Goal: Check status: Check status

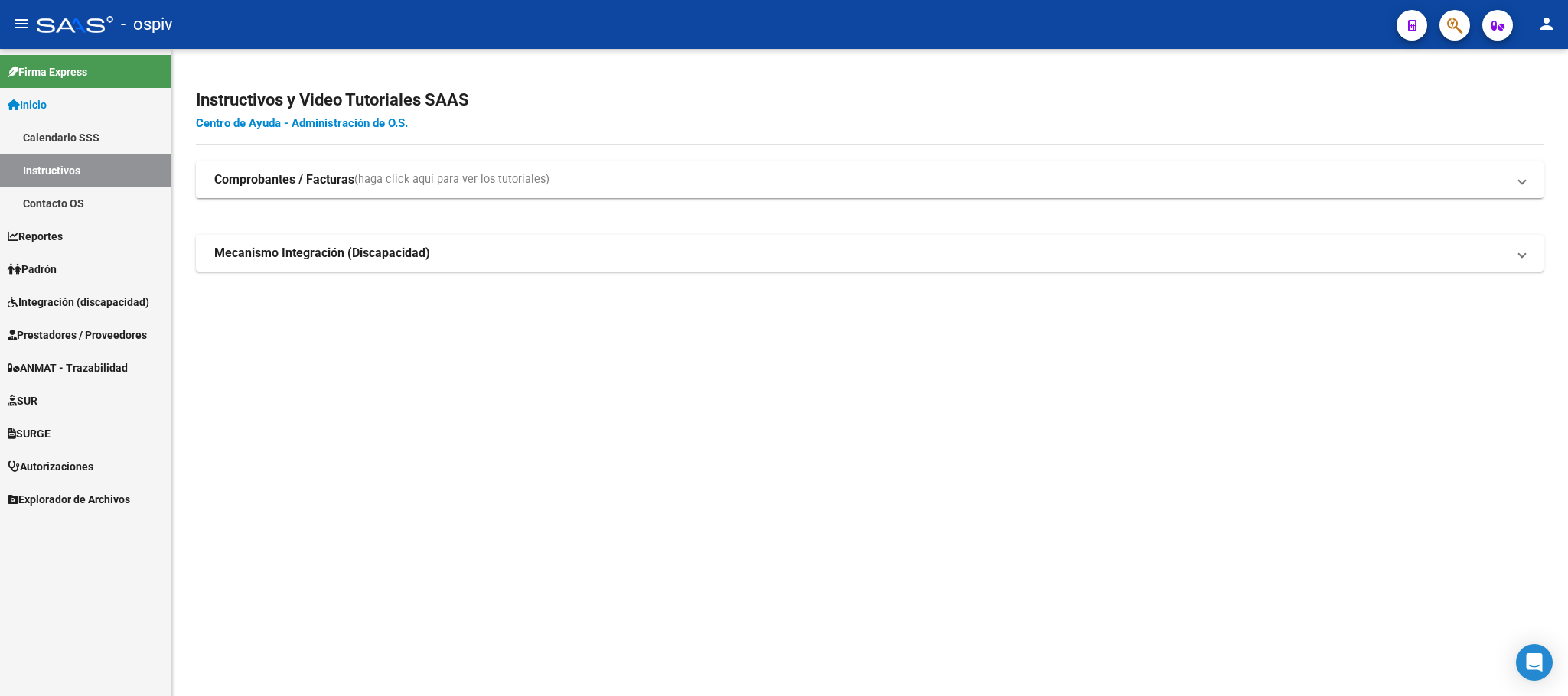
click at [1460, 30] on button "button" at bounding box center [1455, 25] width 31 height 31
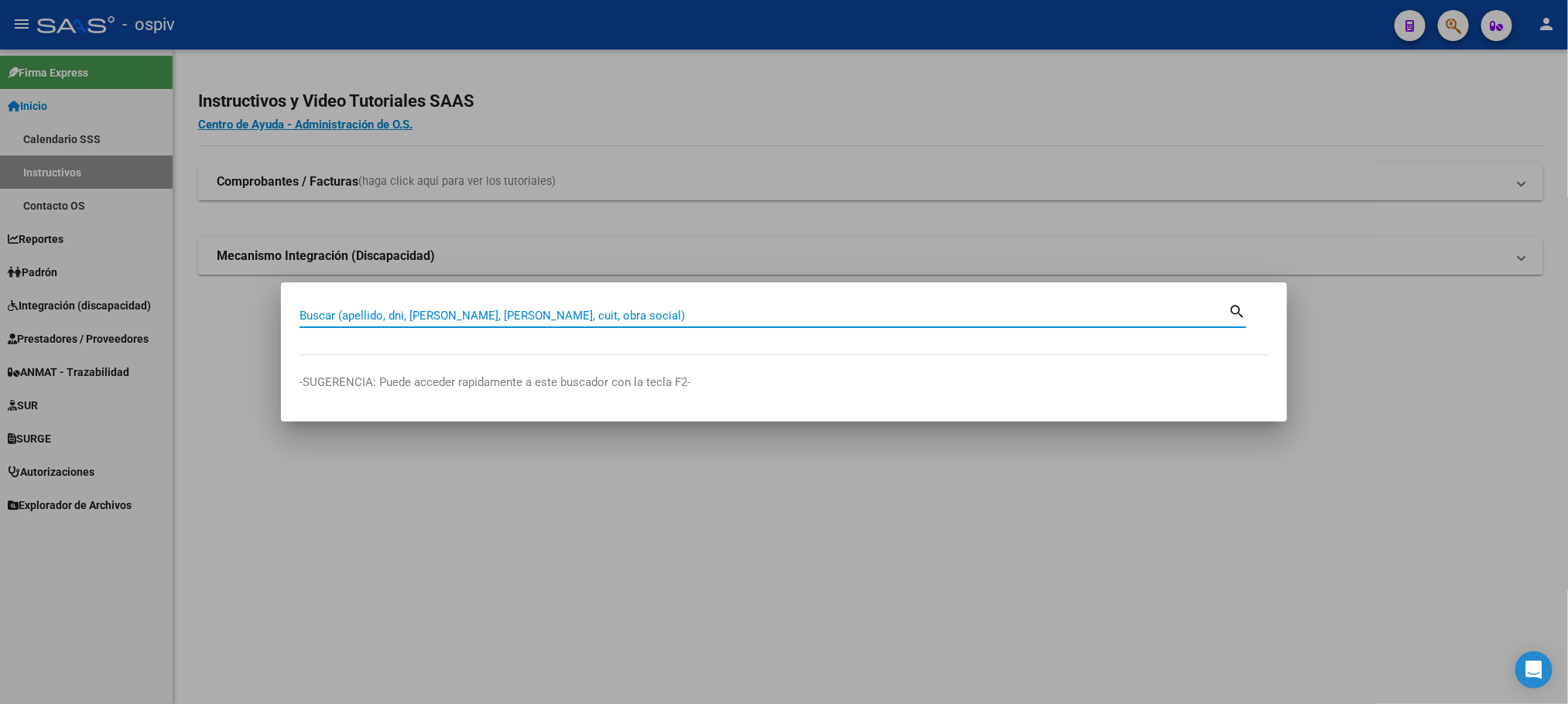
click at [74, 242] on div at bounding box center [784, 352] width 1568 height 704
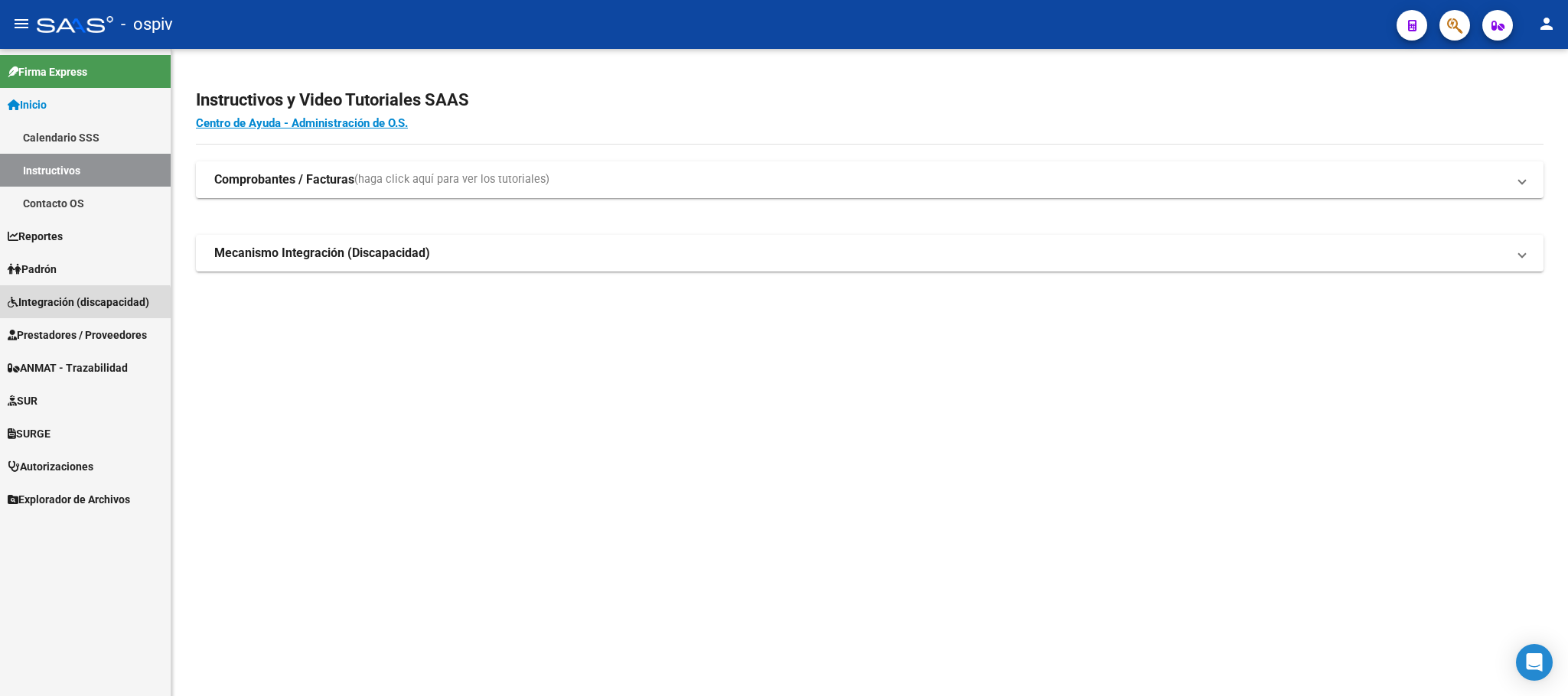
click at [84, 308] on span "Integración (discapacidad)" at bounding box center [78, 303] width 141 height 17
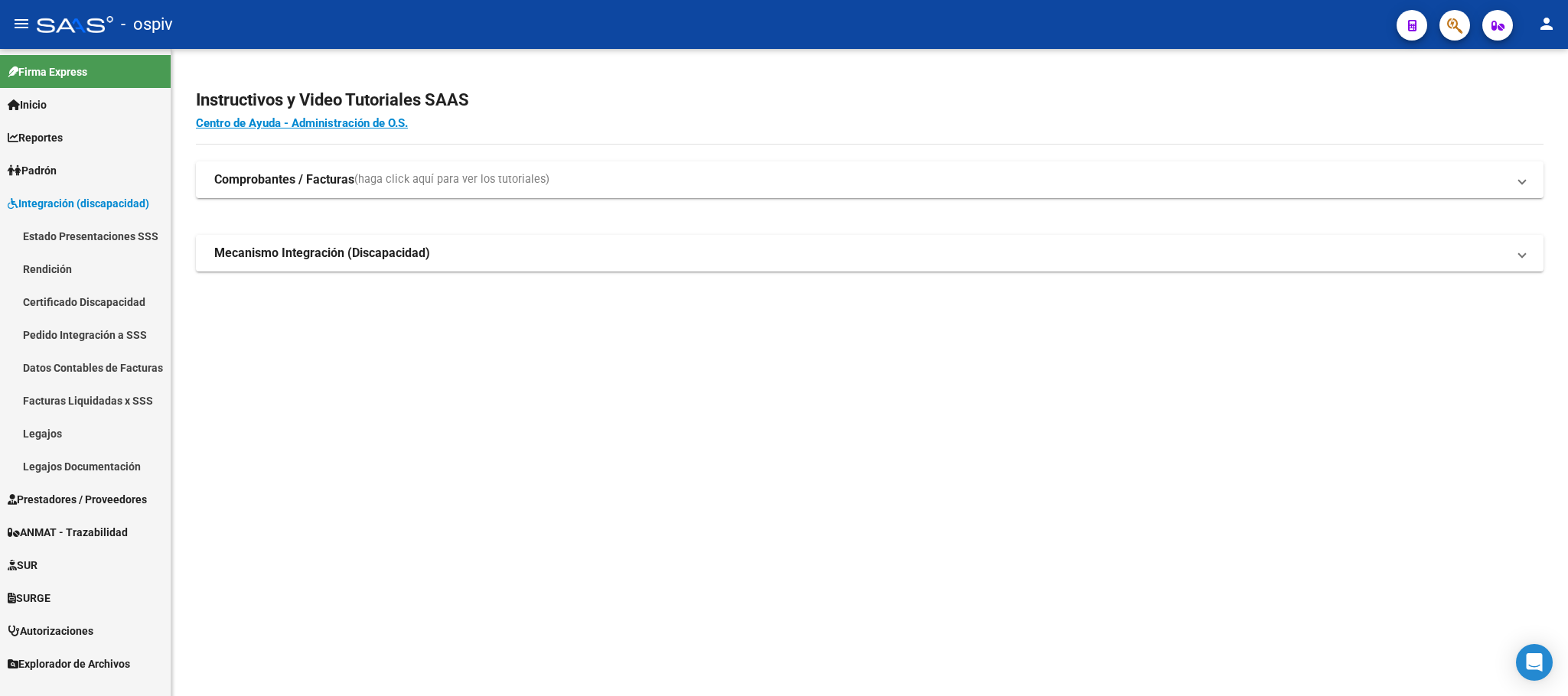
drag, startPoint x: 309, startPoint y: 174, endPoint x: 1009, endPoint y: 262, distance: 705.5
click at [319, 175] on strong "Comprobantes / Facturas" at bounding box center [285, 180] width 140 height 17
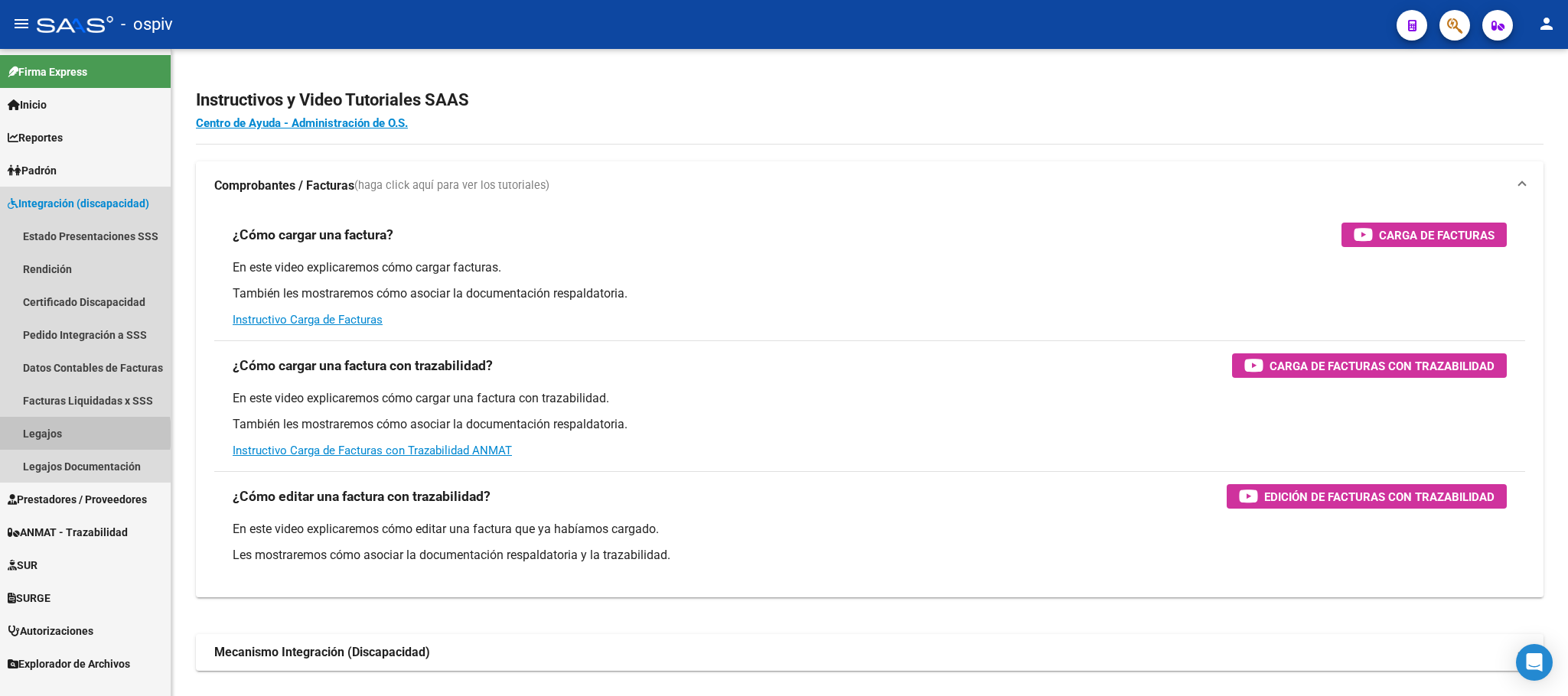
click at [67, 434] on link "Legajos" at bounding box center [85, 434] width 170 height 33
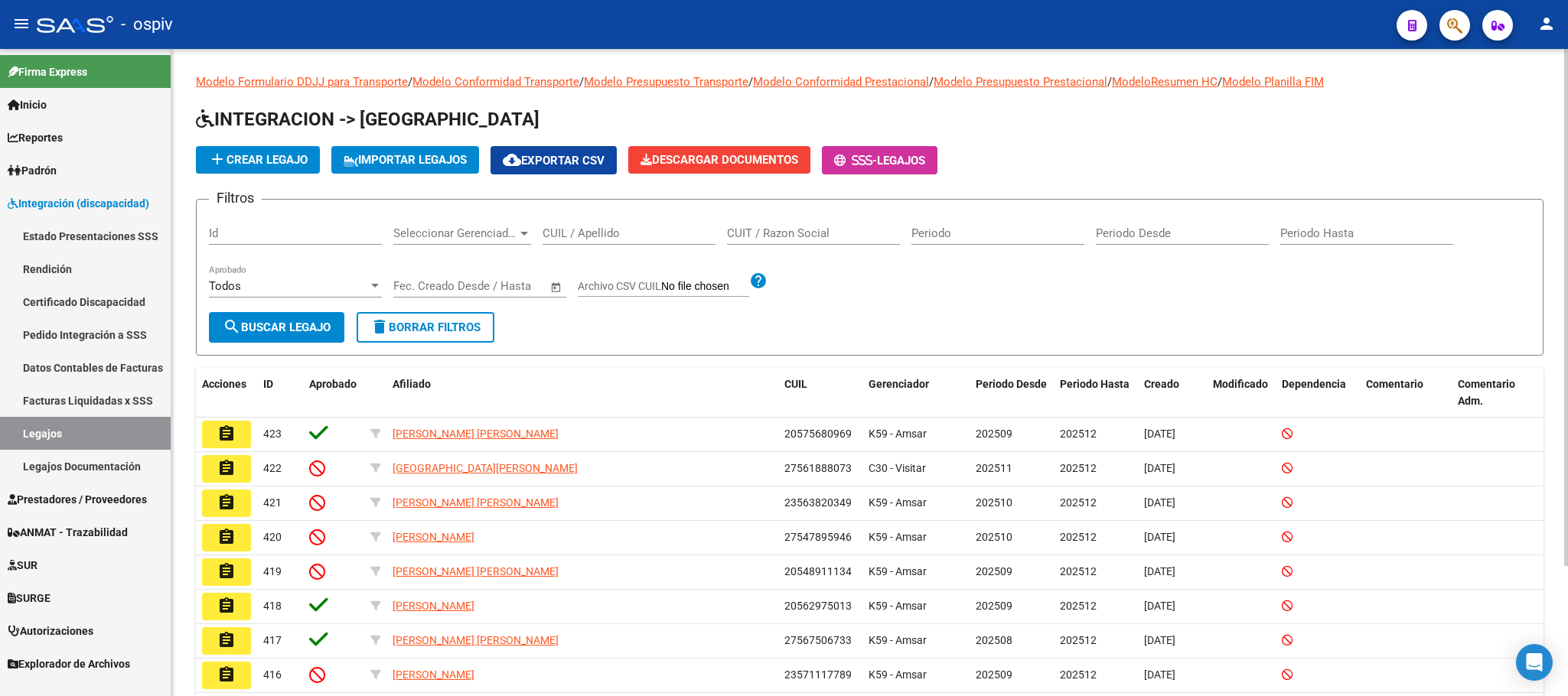
click at [632, 235] on input "CUIL / Apellido" at bounding box center [629, 234] width 173 height 13
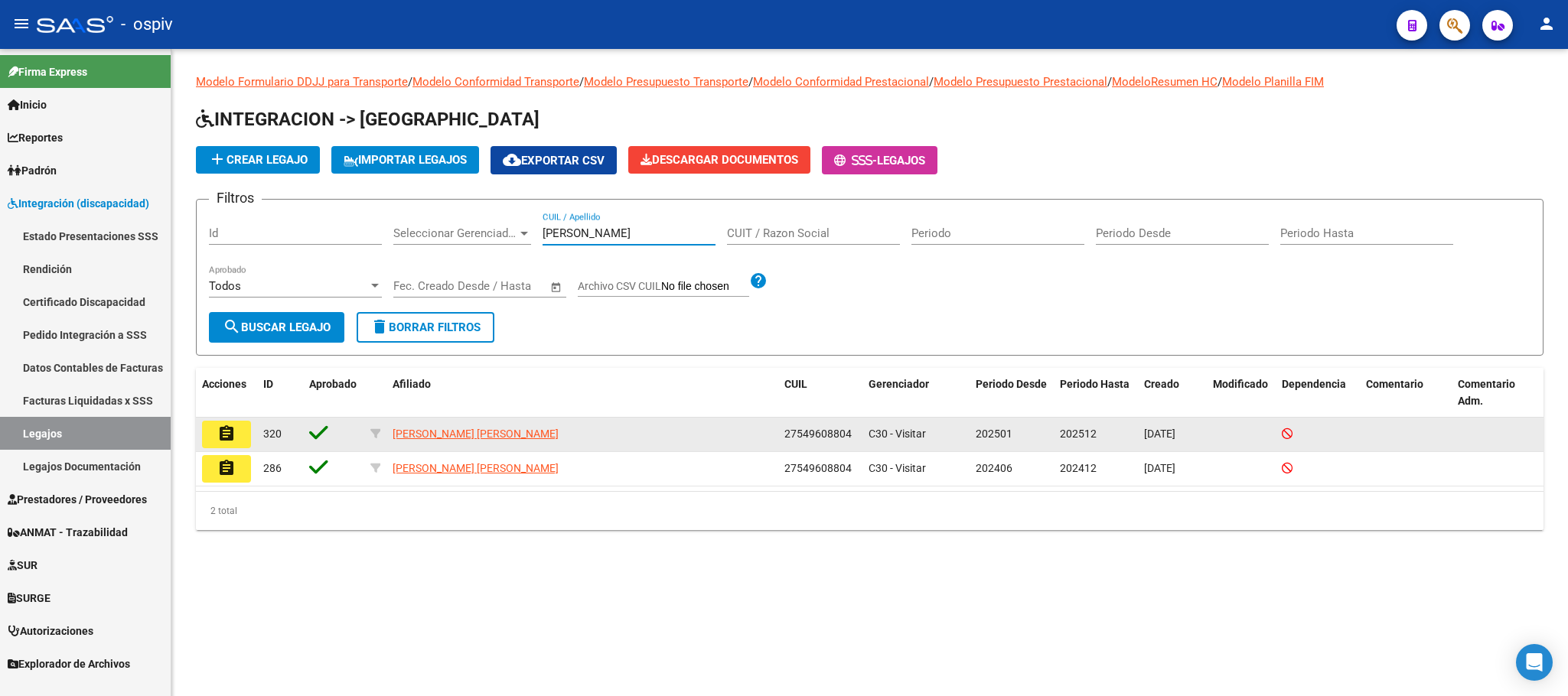
type input "[PERSON_NAME]"
click at [237, 429] on button "assignment" at bounding box center [226, 435] width 49 height 28
